Goal: Transaction & Acquisition: Purchase product/service

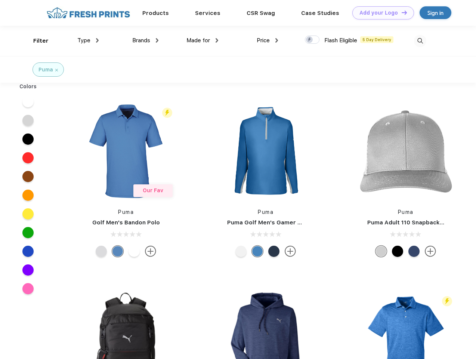
scroll to position [0, 0]
click at [381, 13] on link "Add your Logo Design Tool" at bounding box center [384, 12] width 62 height 13
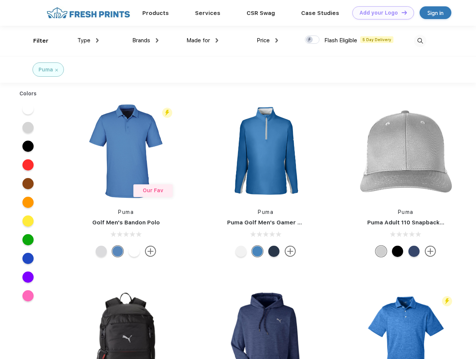
click at [0, 0] on div "Design Tool" at bounding box center [0, 0] width 0 height 0
click at [401, 12] on link "Add your Logo Design Tool" at bounding box center [384, 12] width 62 height 13
click at [36, 41] on div "Filter" at bounding box center [40, 41] width 15 height 9
click at [88, 40] on span "Type" at bounding box center [83, 40] width 13 height 7
click at [145, 40] on span "Brands" at bounding box center [141, 40] width 18 height 7
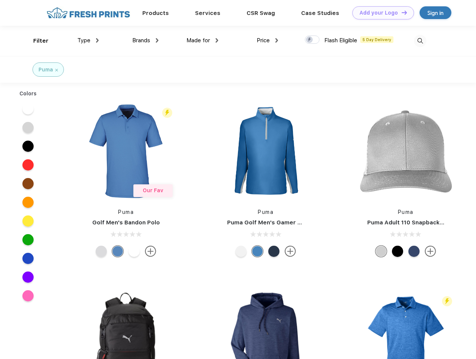
click at [203, 40] on span "Made for" at bounding box center [199, 40] width 24 height 7
click at [268, 40] on span "Price" at bounding box center [263, 40] width 13 height 7
click at [313, 40] on div at bounding box center [312, 40] width 15 height 8
click at [310, 40] on input "checkbox" at bounding box center [307, 37] width 5 height 5
click at [420, 41] on img at bounding box center [420, 41] width 12 height 12
